Goal: Information Seeking & Learning: Learn about a topic

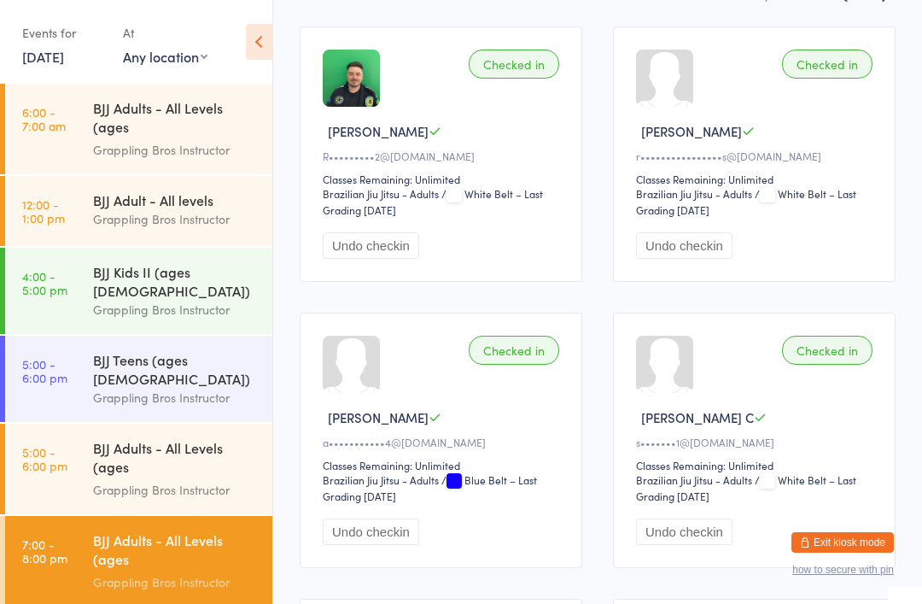
scroll to position [271, 0]
click at [64, 59] on link "[DATE]" at bounding box center [43, 56] width 42 height 19
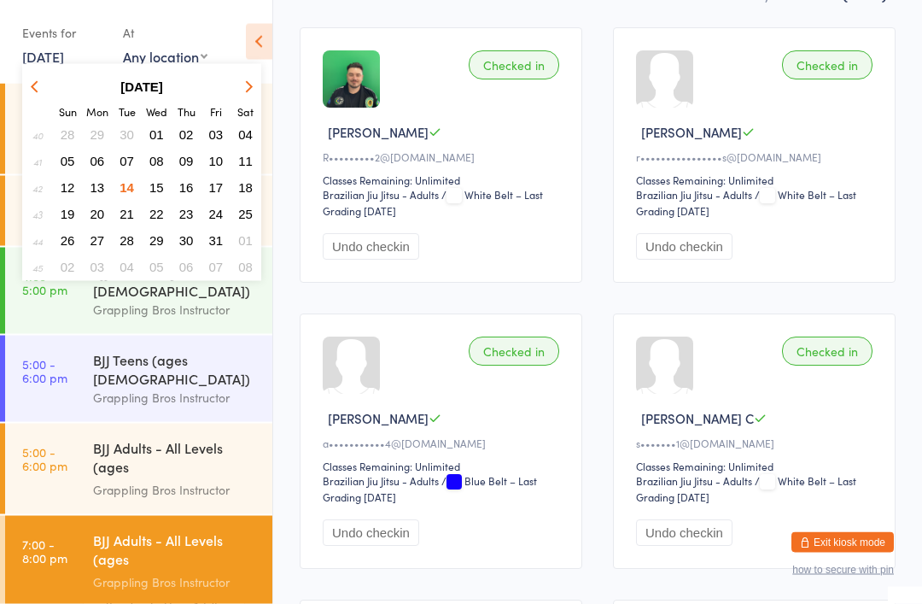
scroll to position [272, 0]
click at [162, 190] on span "15" at bounding box center [156, 187] width 15 height 15
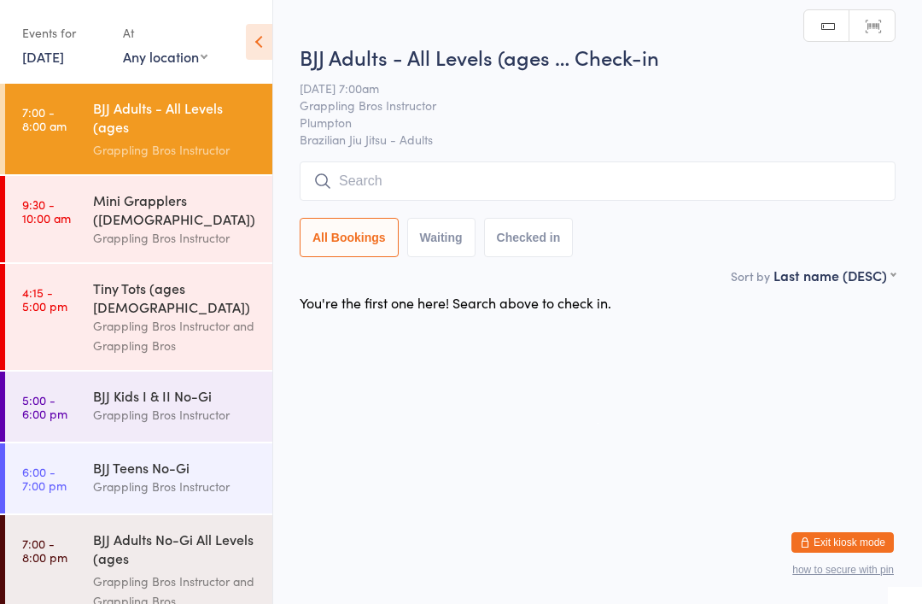
click at [208, 228] on div "Grappling Bros Instructor" at bounding box center [175, 238] width 165 height 20
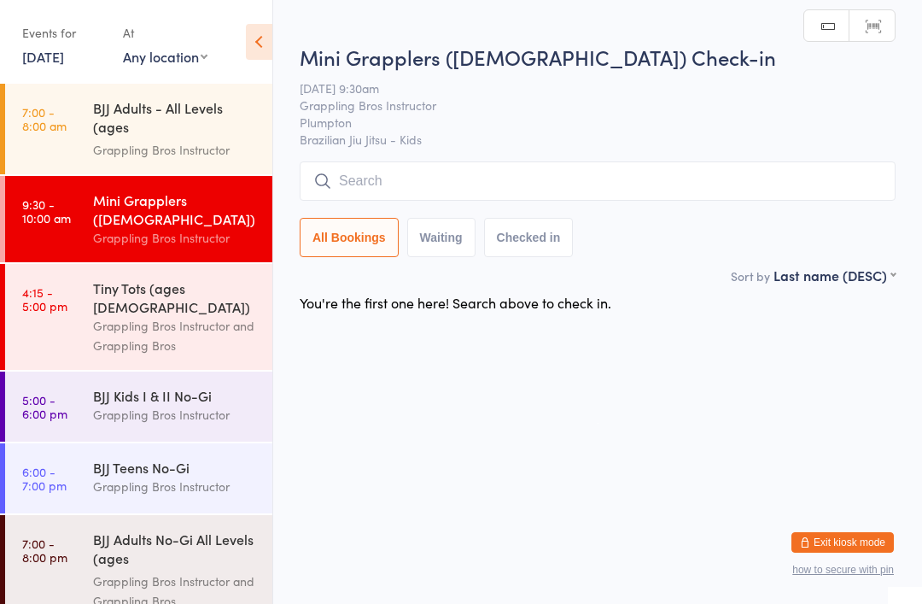
click at [195, 278] on div "Tiny Tots (ages [DEMOGRAPHIC_DATA])" at bounding box center [175, 297] width 165 height 38
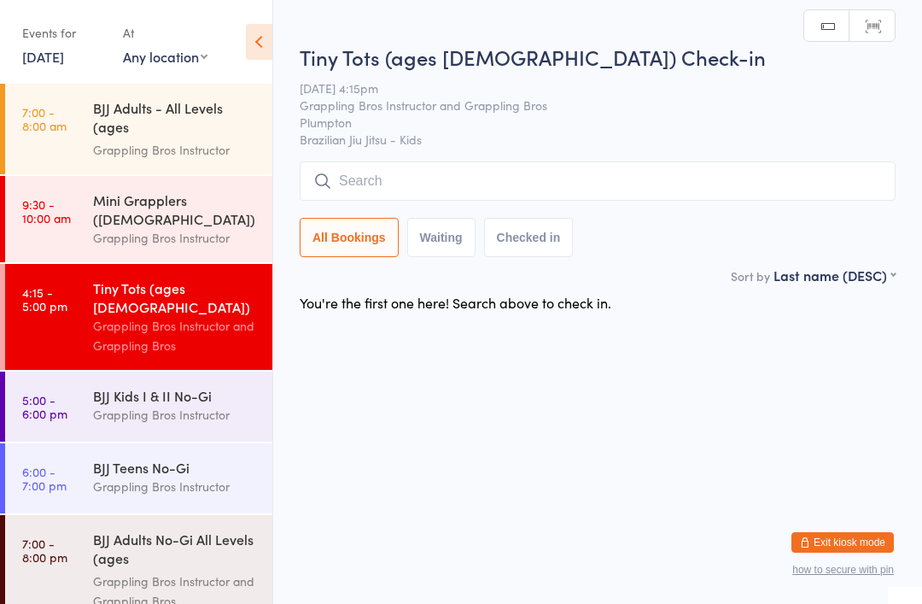
click at [167, 405] on div "Grappling Bros Instructor" at bounding box center [175, 415] width 165 height 20
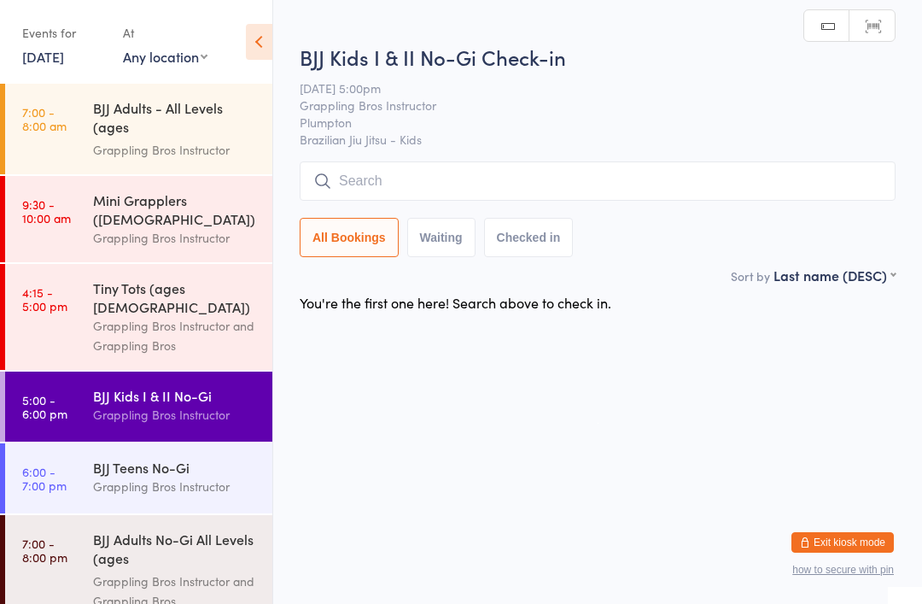
click at [205, 476] on div "Grappling Bros Instructor" at bounding box center [175, 486] width 165 height 20
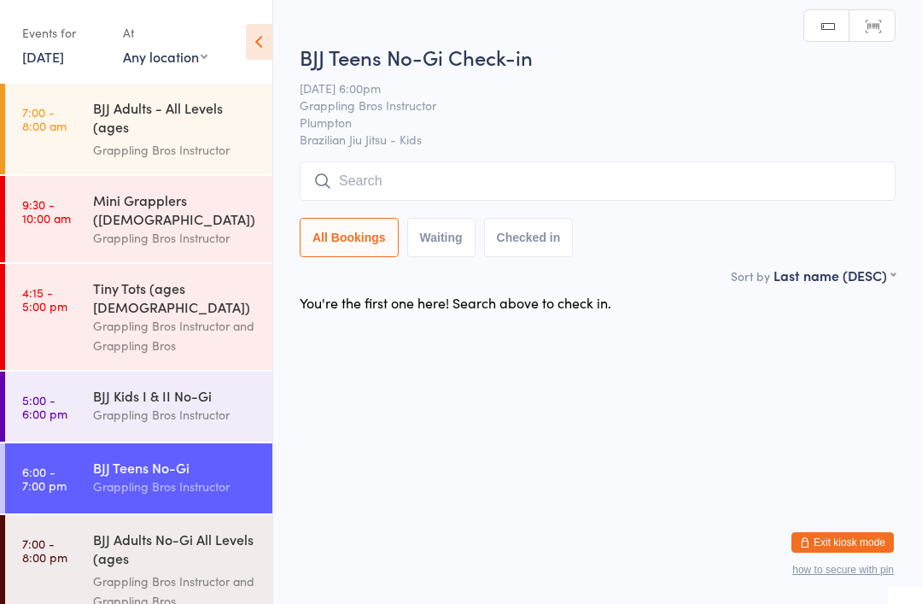
click at [173, 116] on div "BJJ Adults - All Levels (ages [DEMOGRAPHIC_DATA]+)" at bounding box center [175, 119] width 165 height 42
